Goal: Task Accomplishment & Management: Manage account settings

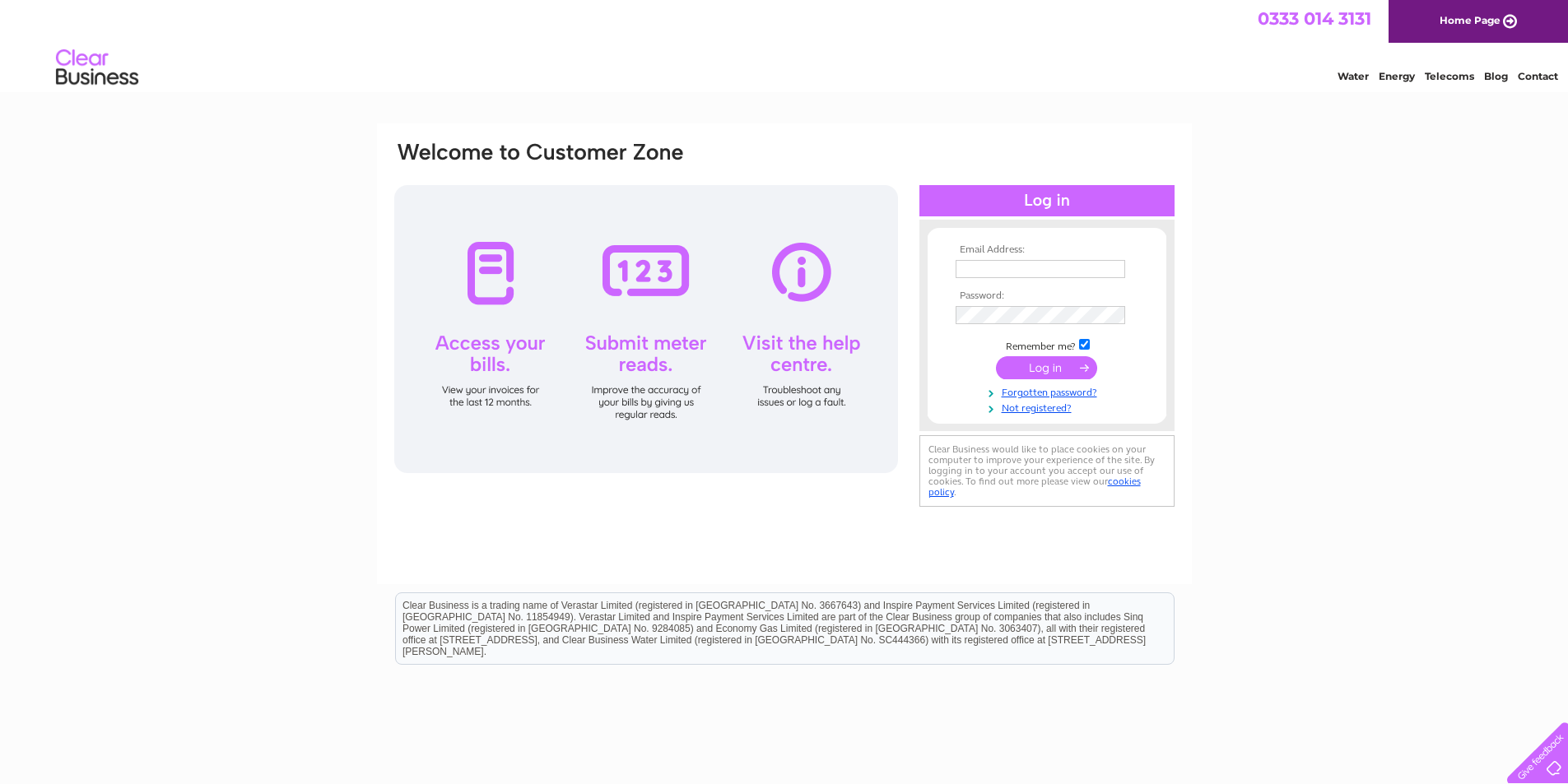
click at [997, 264] on input "text" at bounding box center [1041, 269] width 170 height 18
type input "n"
type input "[EMAIL_ADDRESS][DOMAIN_NAME]"
click at [996, 358] on input "submit" at bounding box center [1046, 369] width 101 height 23
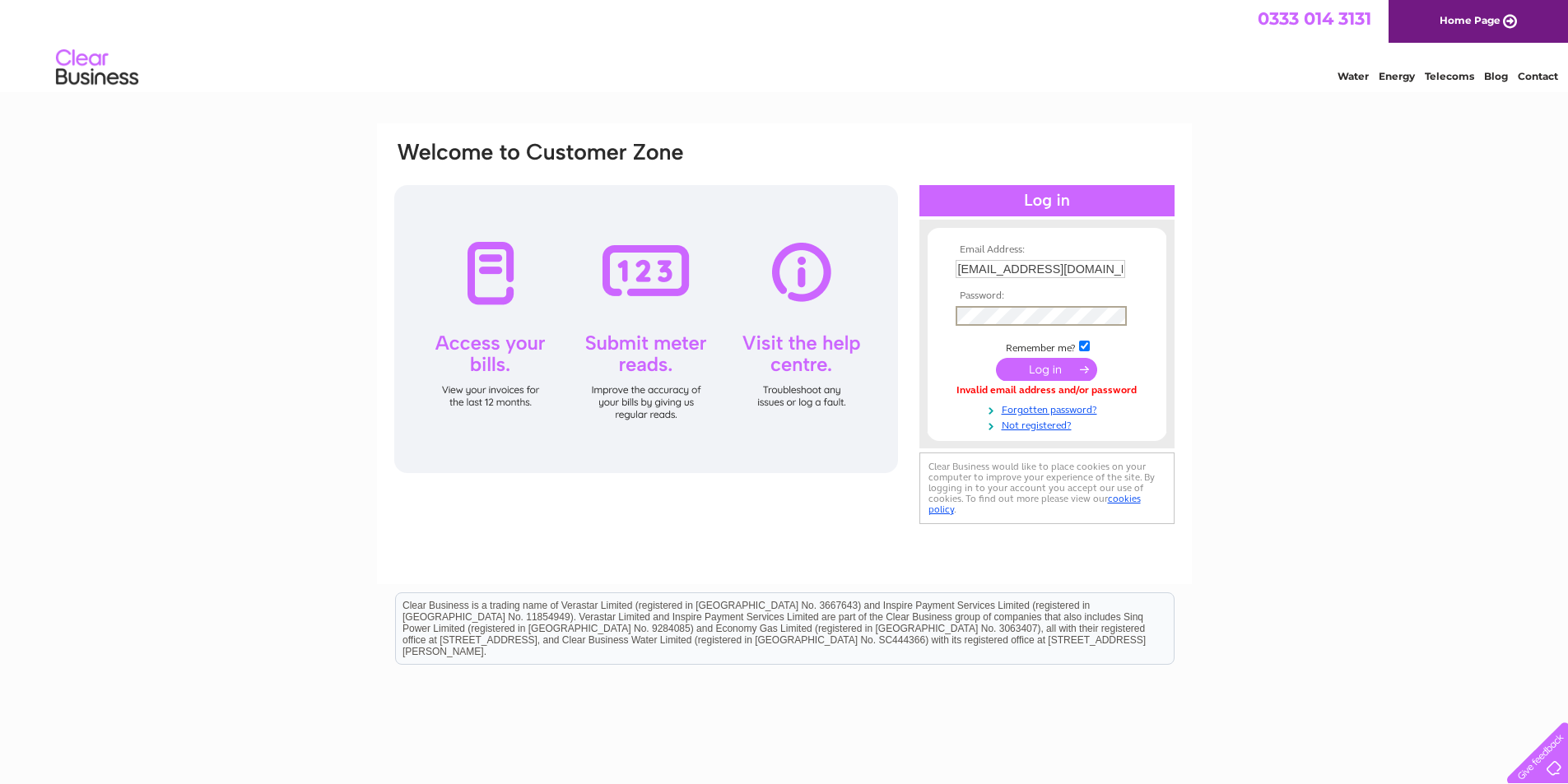
click at [1088, 346] on input "checkbox" at bounding box center [1084, 345] width 10 height 10
checkbox input "false"
click at [1079, 368] on input "submit" at bounding box center [1046, 368] width 101 height 23
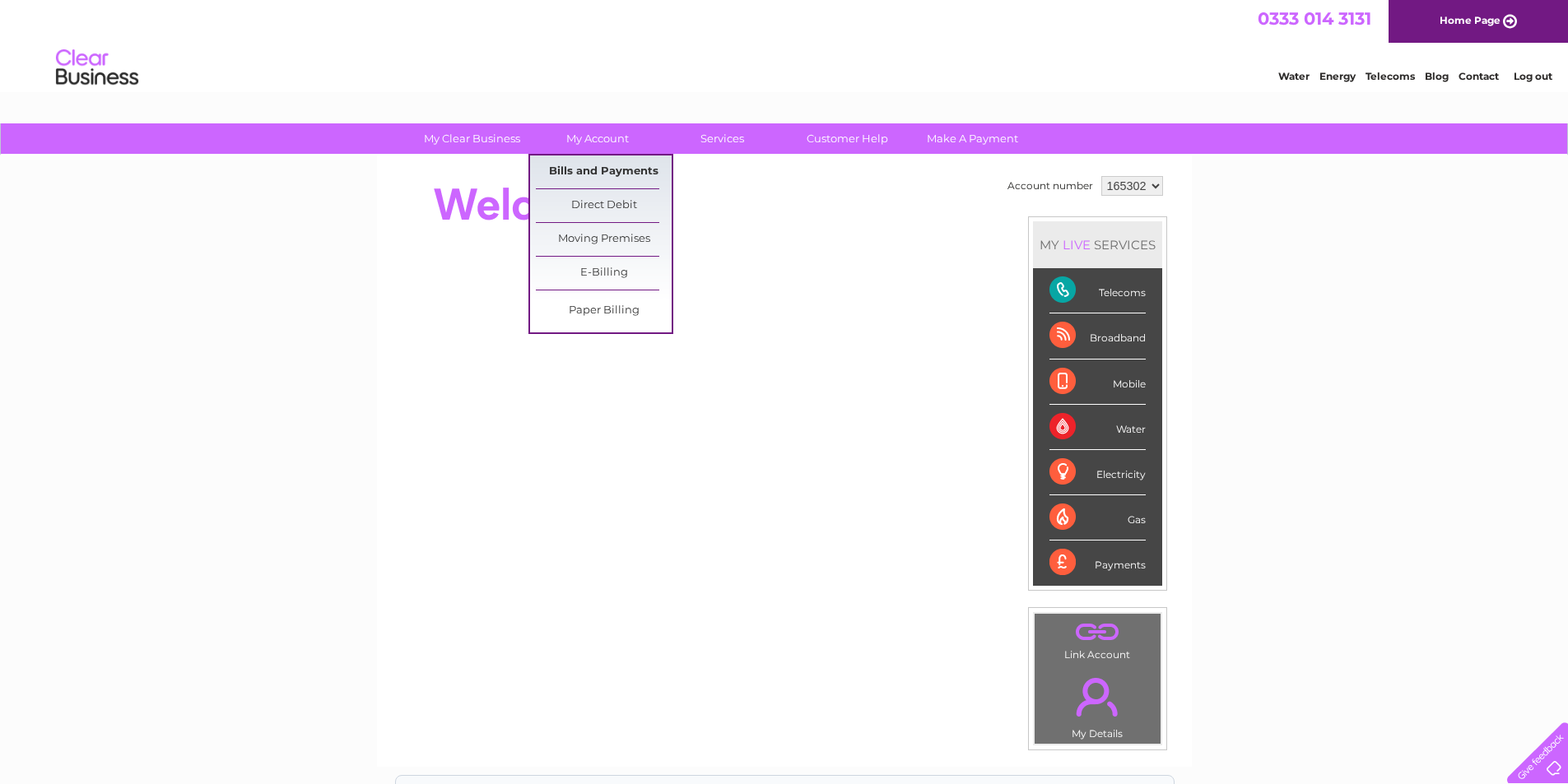
click at [561, 165] on link "Bills and Payments" at bounding box center [603, 172] width 136 height 33
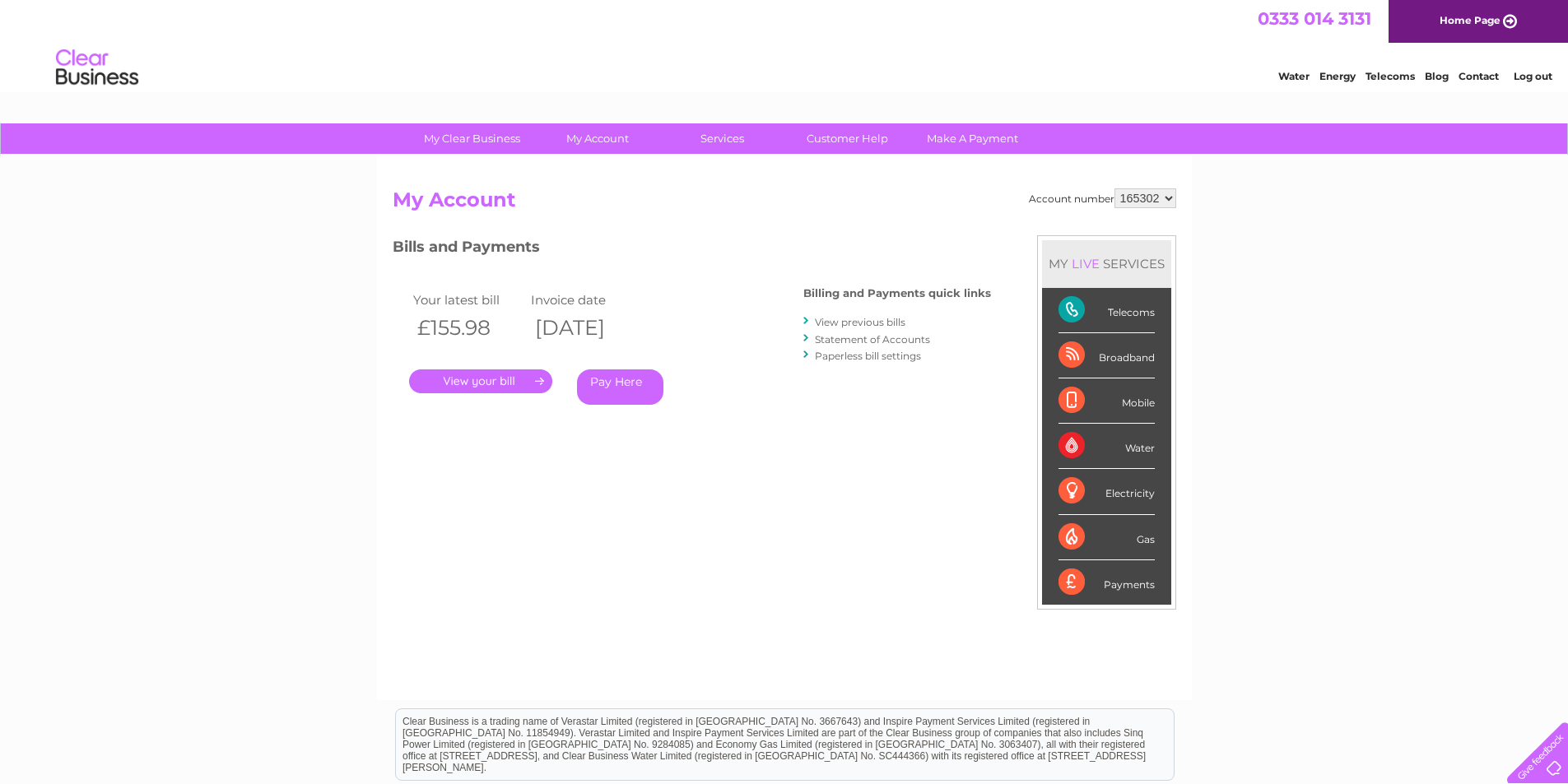
click at [843, 317] on link "View previous bills" at bounding box center [860, 321] width 91 height 12
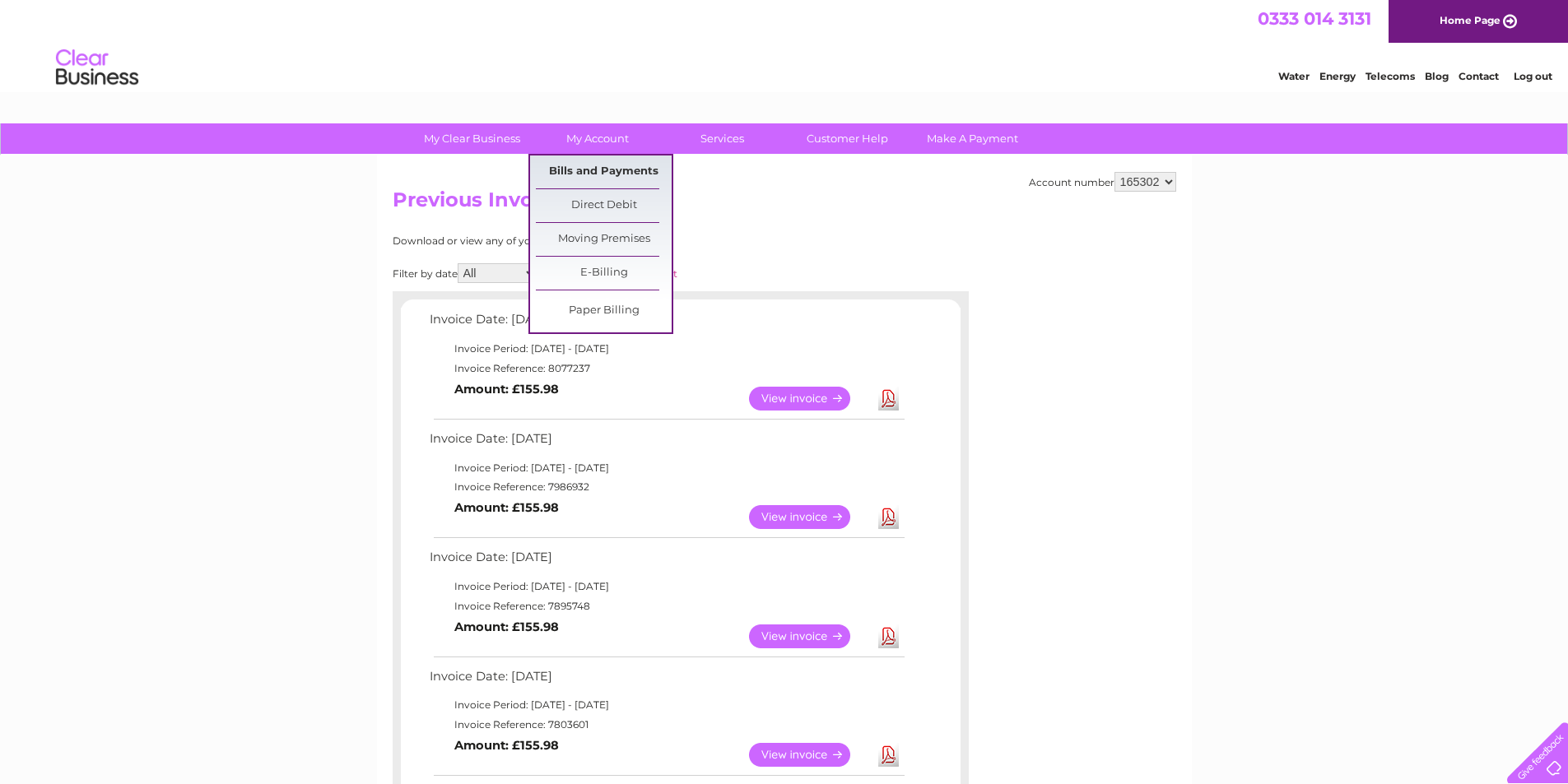
click at [618, 171] on link "Bills and Payments" at bounding box center [603, 172] width 136 height 33
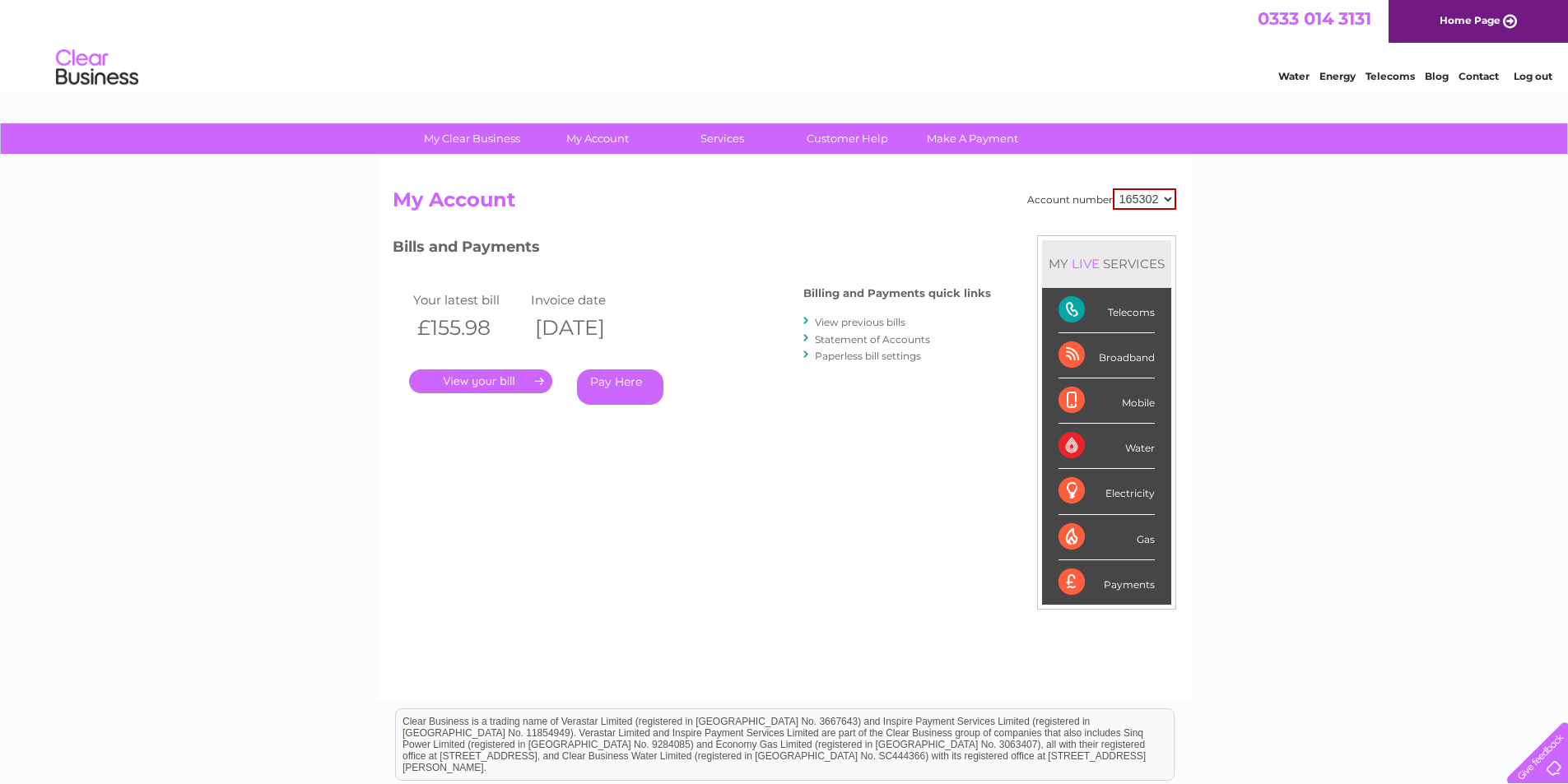
click at [826, 338] on link "Statement of Accounts" at bounding box center [872, 339] width 115 height 12
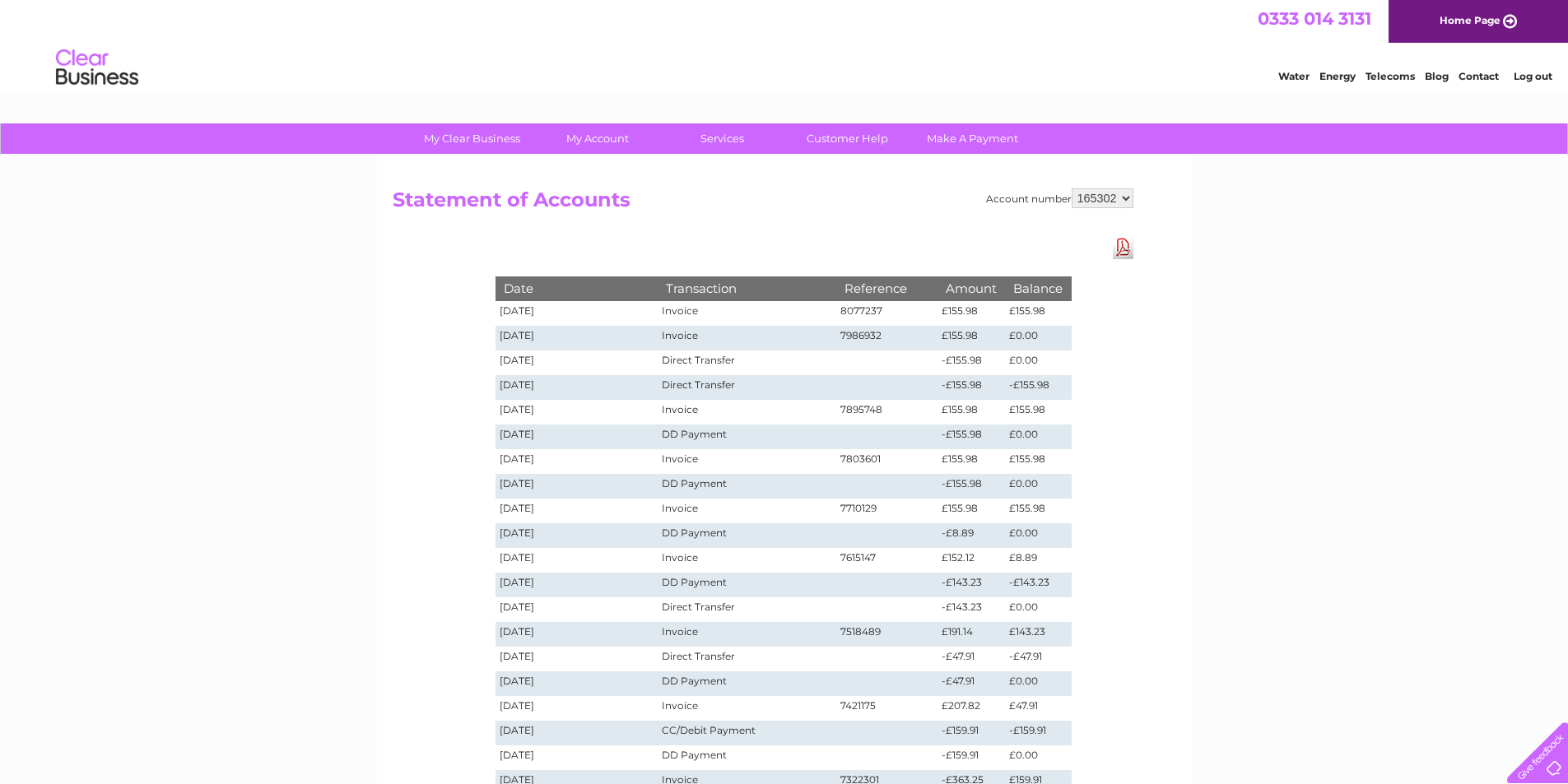
click at [1541, 80] on link "Log out" at bounding box center [1533, 75] width 39 height 12
